Goal: Browse casually

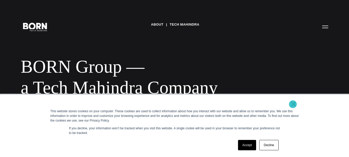
click at [293, 104] on link "×" at bounding box center [293, 104] width 6 height 5
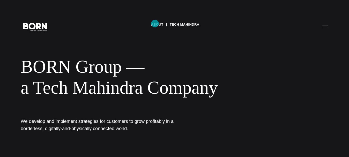
click at [155, 24] on link "About" at bounding box center [157, 25] width 12 height 8
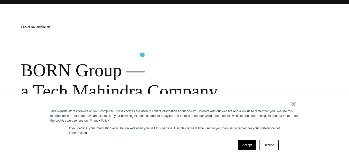
scroll to position [155, 0]
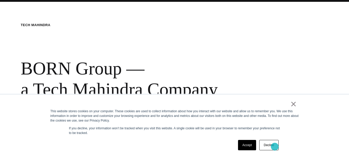
click at [275, 147] on link "Decline" at bounding box center [268, 145] width 19 height 10
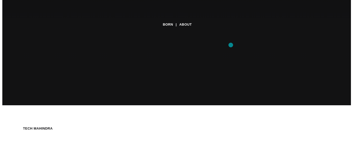
scroll to position [0, 0]
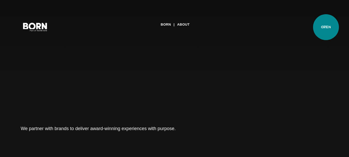
click at [326, 27] on button "Primary Menu" at bounding box center [325, 26] width 12 height 11
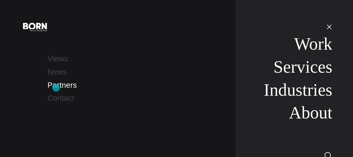
click at [56, 87] on link "Partners" at bounding box center [62, 85] width 29 height 9
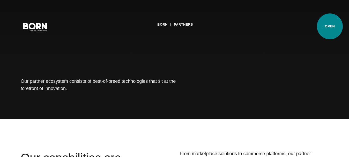
click at [324, 30] on button "Primary Menu" at bounding box center [325, 26] width 12 height 11
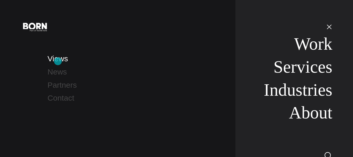
click at [58, 61] on link "Views" at bounding box center [58, 58] width 20 height 9
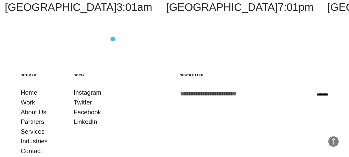
scroll to position [1057, 0]
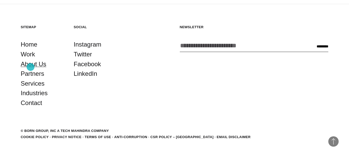
click at [31, 67] on link "About Us" at bounding box center [34, 64] width 26 height 10
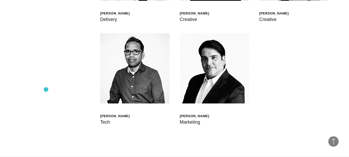
scroll to position [1371, 0]
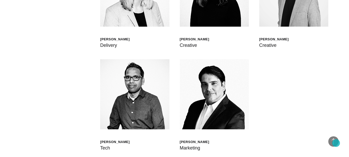
click at [336, 143] on span "Back to Top" at bounding box center [333, 141] width 10 height 10
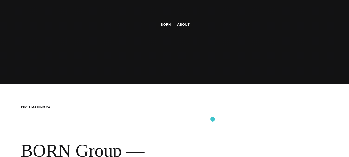
scroll to position [78, 0]
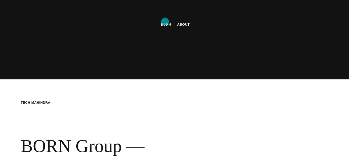
click at [165, 21] on link "BORN" at bounding box center [166, 25] width 10 height 8
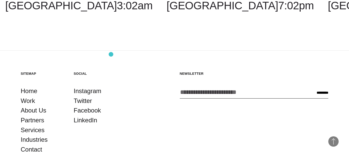
scroll to position [1138, 0]
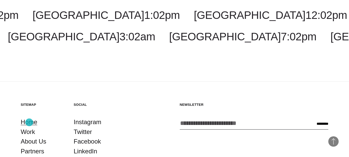
click at [29, 122] on link "Home" at bounding box center [29, 122] width 17 height 10
